Goal: Navigation & Orientation: Find specific page/section

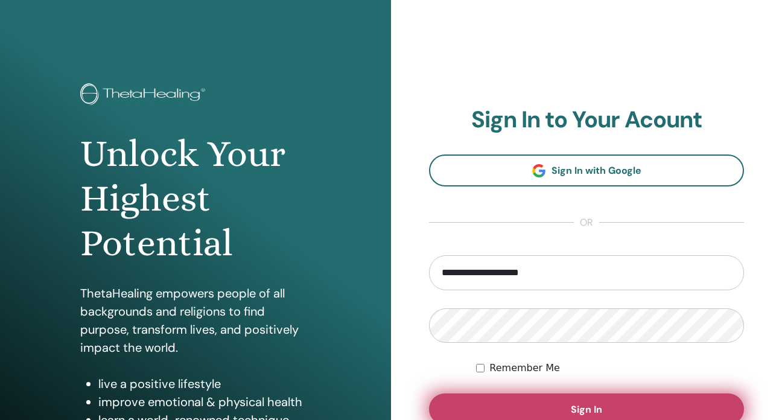
type input "**********"
click at [543, 403] on button "Sign In" at bounding box center [586, 408] width 315 height 31
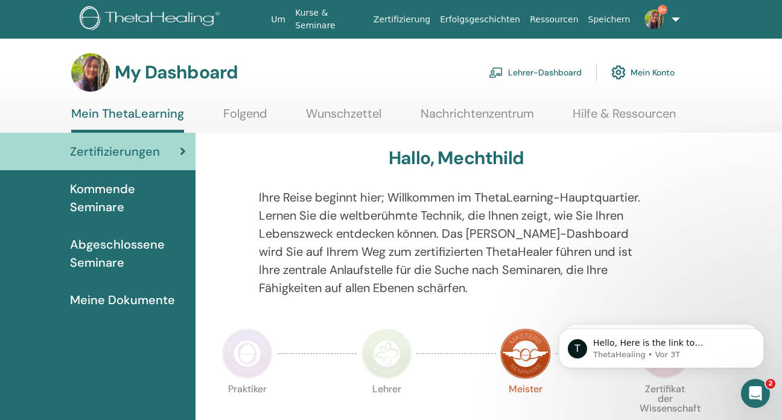
click at [110, 249] on span "Abgeschlossene Seminare" at bounding box center [128, 253] width 116 height 36
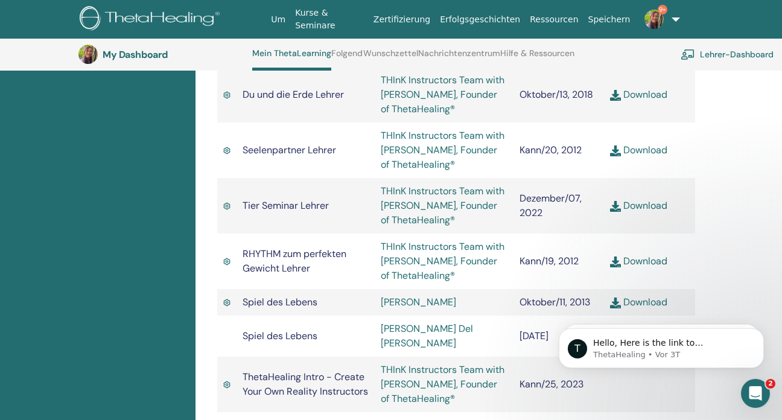
scroll to position [1816, 0]
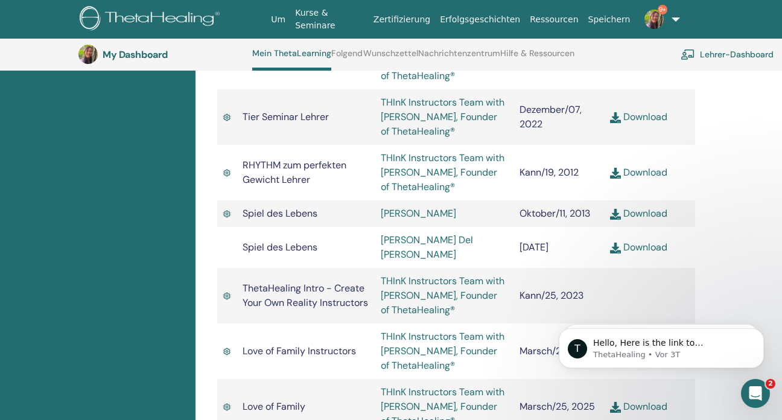
click at [409, 330] on link "THInK Instructors Team with Vianna Stibal, Founder of ThetaHealing®" at bounding box center [443, 351] width 124 height 42
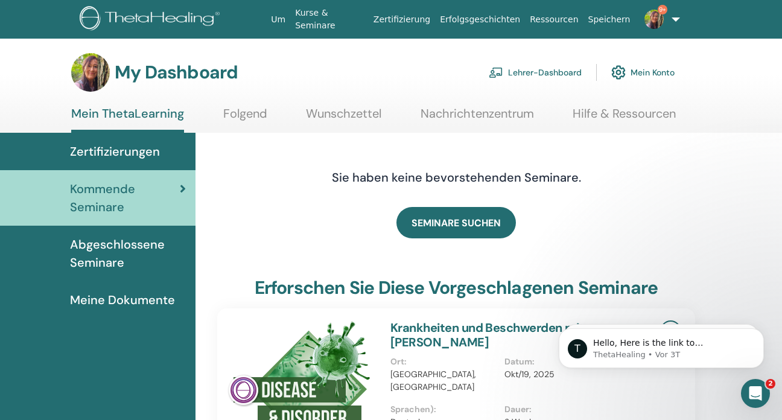
click at [136, 299] on span "Meine Dokumente" at bounding box center [122, 300] width 105 height 18
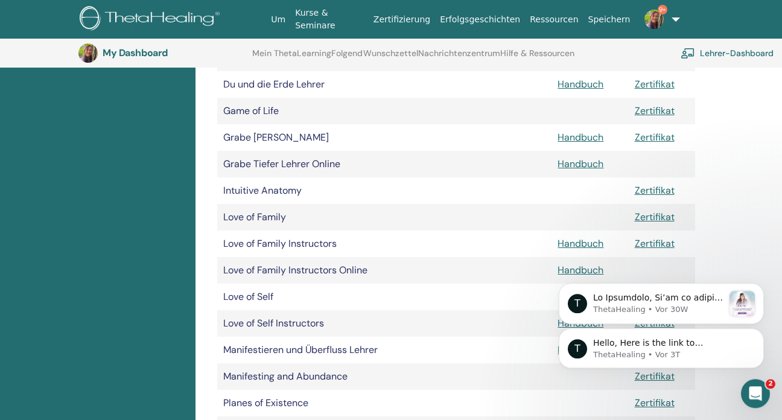
scroll to position [602, 0]
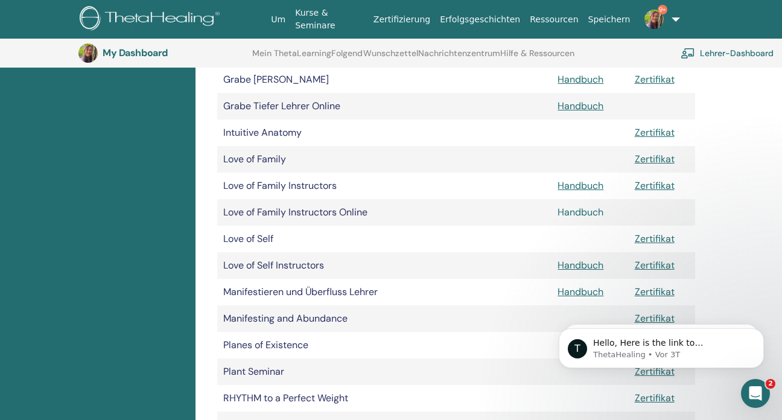
click at [572, 211] on link "Handbuch" at bounding box center [581, 212] width 46 height 13
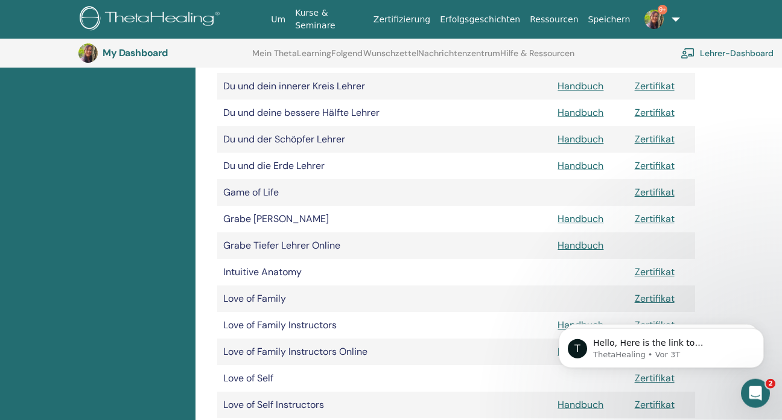
scroll to position [411, 0]
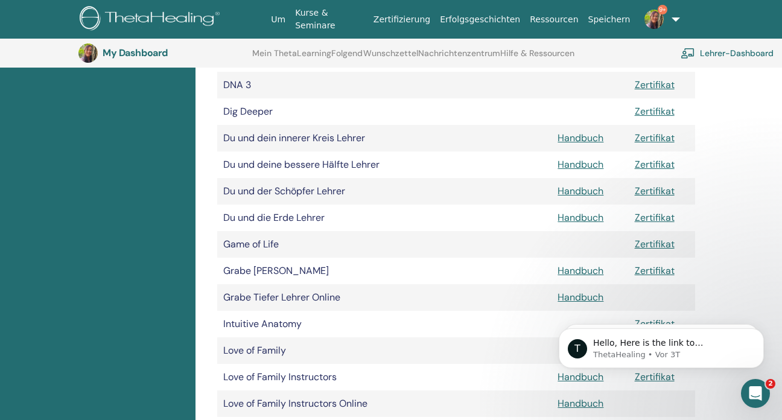
click at [657, 21] on img at bounding box center [654, 19] width 19 height 19
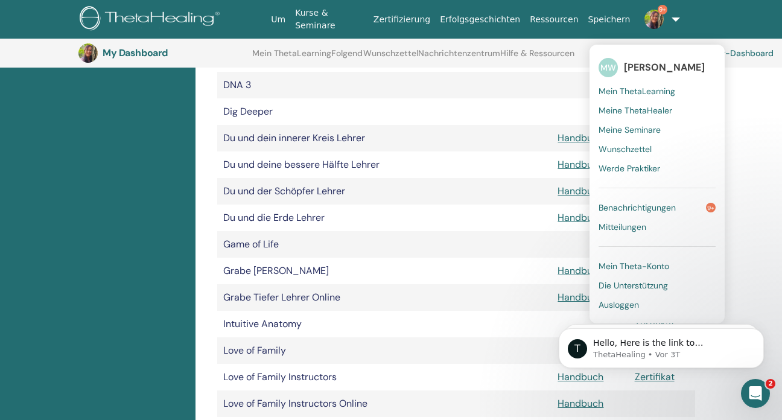
click at [621, 89] on span "Mein ThetaLearning" at bounding box center [637, 91] width 77 height 11
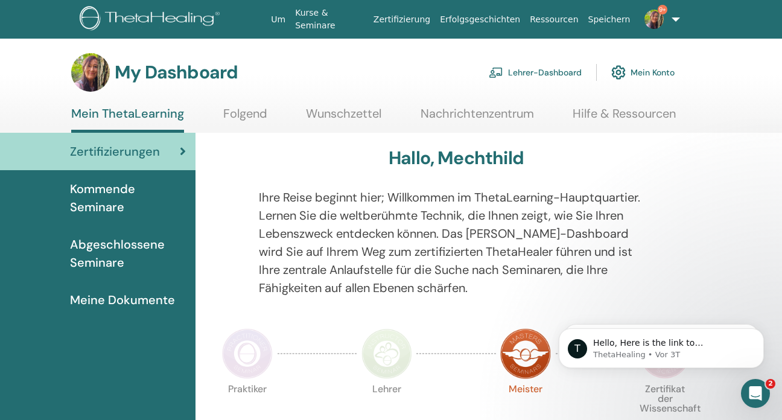
click at [552, 74] on link "Lehrer-Dashboard" at bounding box center [535, 72] width 93 height 27
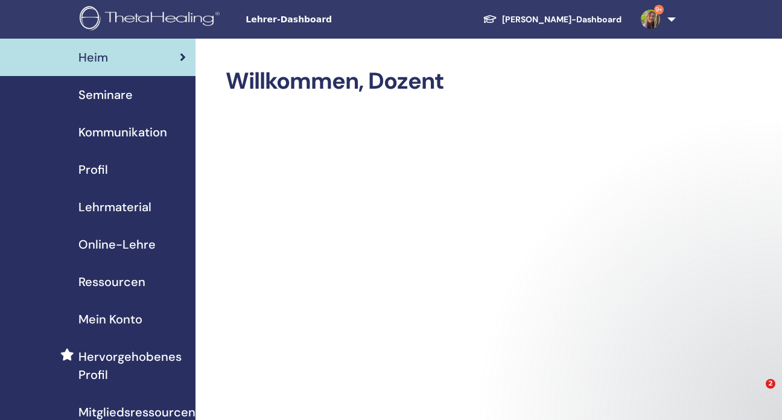
click at [124, 244] on span "Online-Lehre" at bounding box center [116, 244] width 77 height 18
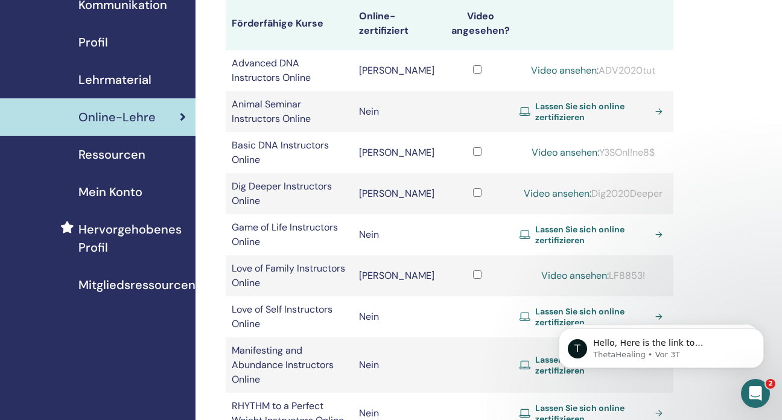
click at [566, 269] on link "Video ansehen:" at bounding box center [575, 275] width 68 height 13
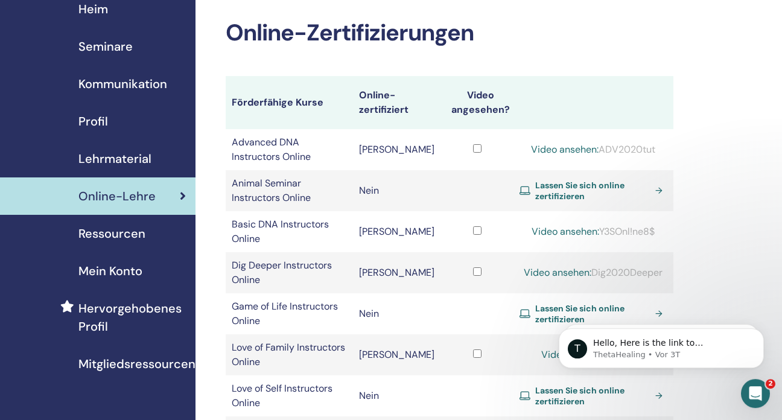
scroll to position [7, 0]
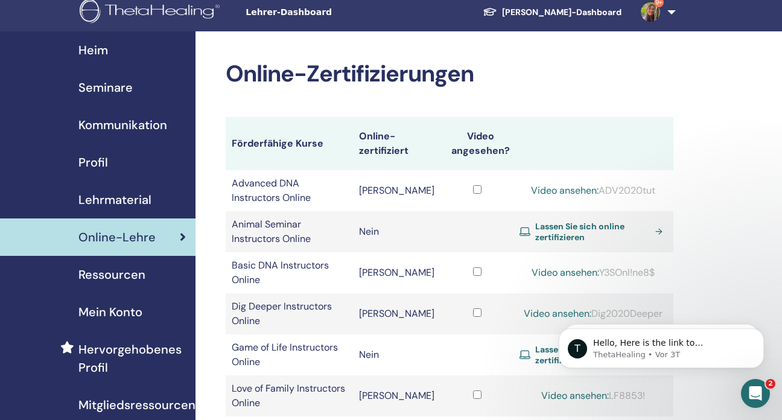
click at [93, 50] on span "Heim" at bounding box center [93, 50] width 30 height 18
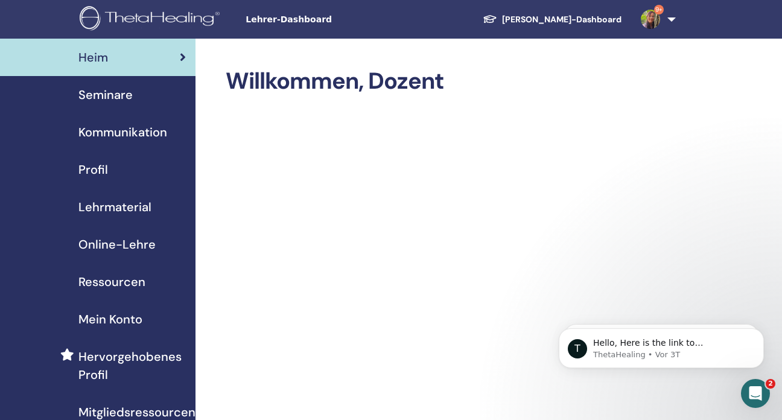
click at [122, 240] on span "Online-Lehre" at bounding box center [116, 244] width 77 height 18
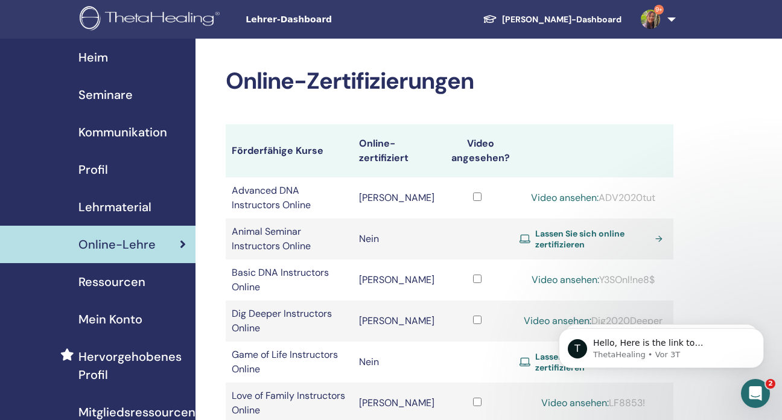
click at [669, 21] on link "9+" at bounding box center [655, 19] width 49 height 39
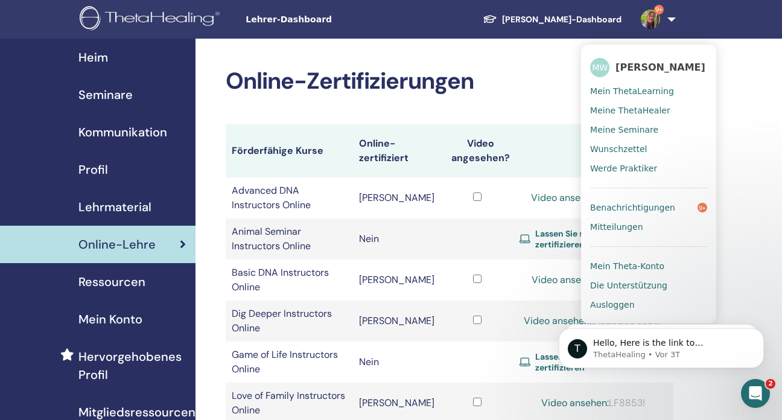
click at [604, 308] on html "T Hello, Here is the link to Vianna's upcoming schedule. thetahealingevents.com…" at bounding box center [661, 305] width 241 height 5
click at [600, 308] on html "T Hello, Here is the link to Vianna's upcoming schedule. thetahealingevents.com…" at bounding box center [661, 305] width 241 height 5
click at [611, 308] on html "T Hello, Here is the link to Vianna's upcoming schedule. thetahealingevents.com…" at bounding box center [661, 305] width 241 height 5
click at [613, 308] on html "T Hello, Here is the link to Vianna's upcoming schedule. thetahealingevents.com…" at bounding box center [661, 305] width 241 height 5
click at [675, 18] on link "9+" at bounding box center [655, 19] width 49 height 39
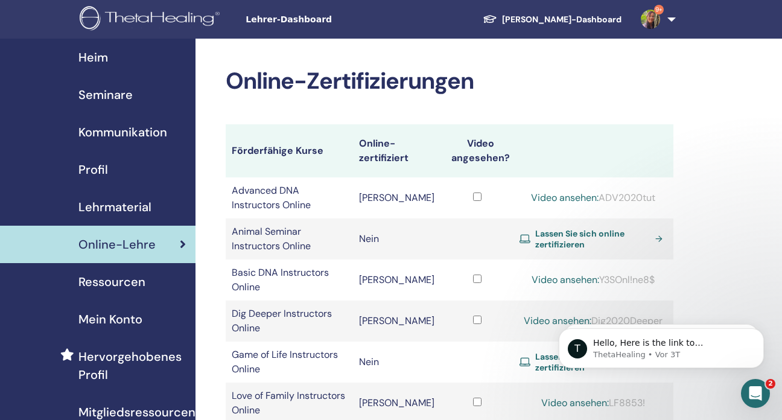
click at [100, 56] on span "Heim" at bounding box center [93, 57] width 30 height 18
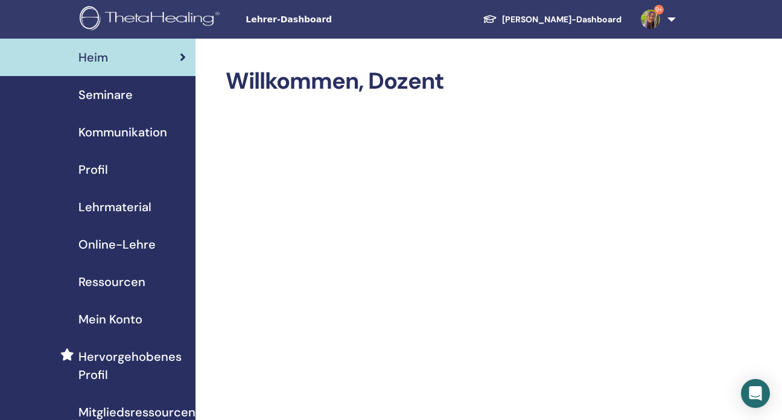
click at [672, 17] on link "9+" at bounding box center [655, 19] width 49 height 39
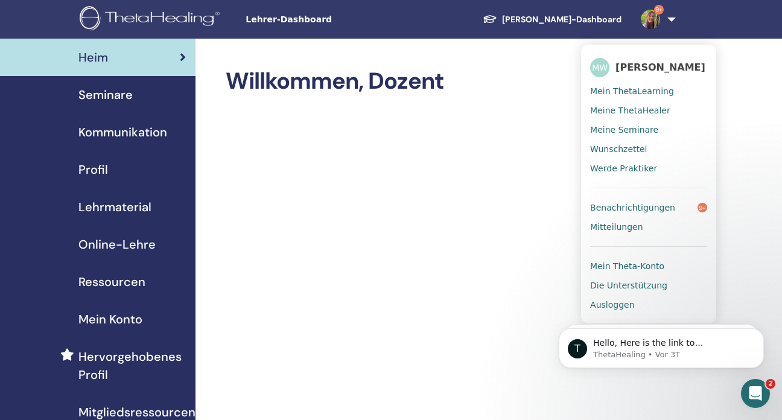
click at [602, 307] on html "T Hello, Here is the link to [PERSON_NAME] upcoming schedule. [DOMAIN_NAME] The…" at bounding box center [661, 305] width 241 height 5
click at [596, 308] on html "T Hello, Here is the link to [PERSON_NAME] upcoming schedule. [DOMAIN_NAME] The…" at bounding box center [661, 305] width 241 height 5
click at [595, 308] on html "T Hello, Here is the link to [PERSON_NAME] upcoming schedule. [DOMAIN_NAME] The…" at bounding box center [661, 305] width 241 height 5
click at [571, 17] on link "[PERSON_NAME]-Dashboard" at bounding box center [552, 19] width 158 height 22
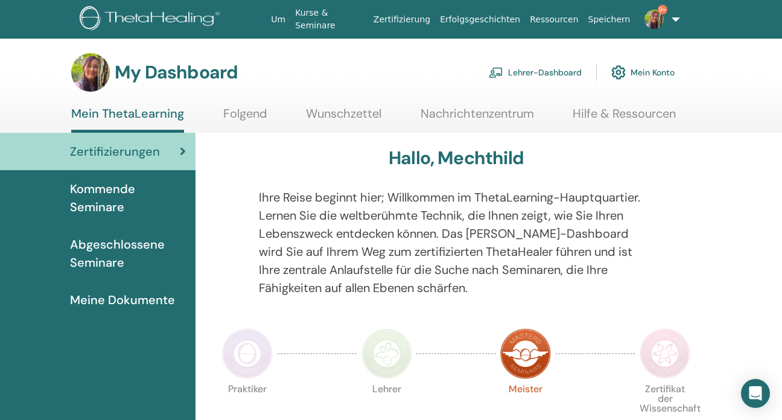
click at [672, 17] on link "9+" at bounding box center [658, 19] width 46 height 39
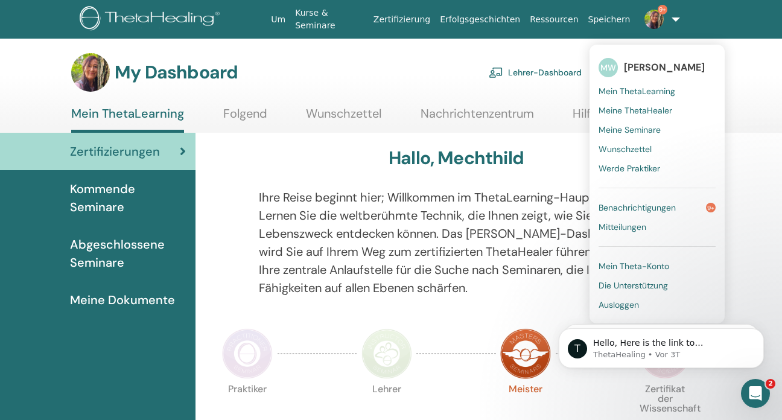
click at [607, 302] on span "Ausloggen" at bounding box center [619, 304] width 40 height 11
